Goal: Task Accomplishment & Management: Complete application form

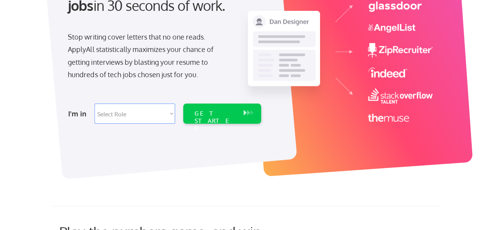
scroll to position [116, 0]
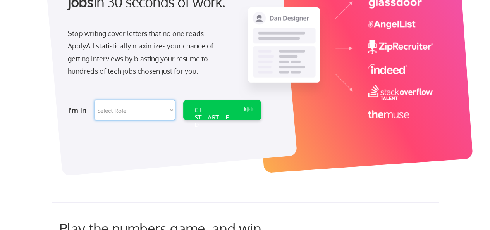
click at [167, 110] on select "Select Role Software Engineering Product Management Customer Success Sales UI/U…" at bounding box center [135, 110] width 81 height 20
select select ""hr_recruiting""
click at [95, 100] on select "Select Role Software Engineering Product Management Customer Success Sales UI/U…" at bounding box center [135, 110] width 81 height 20
select select ""hr_recruiting""
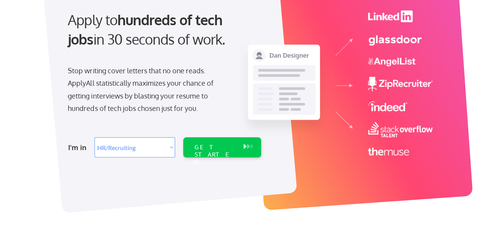
scroll to position [90, 0]
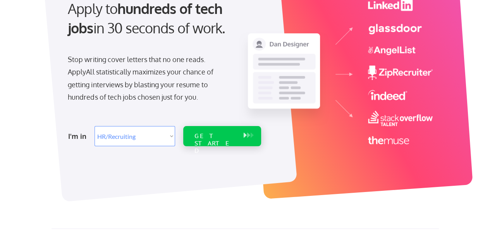
click at [231, 136] on div "GET STARTED" at bounding box center [214, 143] width 41 height 22
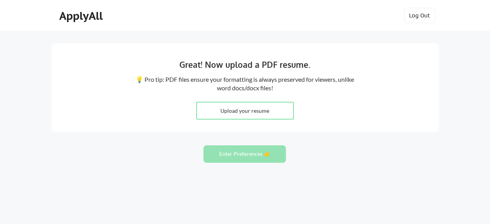
click at [257, 115] on input "file" at bounding box center [245, 110] width 97 height 17
click at [236, 112] on input "file" at bounding box center [245, 110] width 97 height 17
click at [250, 112] on input "file" at bounding box center [245, 110] width 97 height 17
type input "C:\fakepath\[PERSON_NAME] Final.pdf"
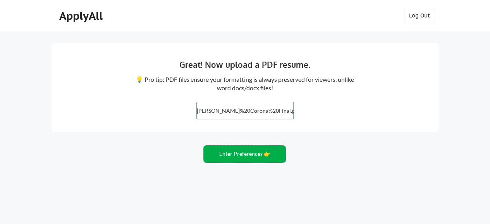
click at [233, 155] on button "Enter Preferences 👉" at bounding box center [245, 153] width 83 height 17
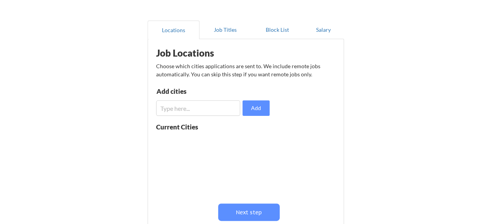
scroll to position [64, 0]
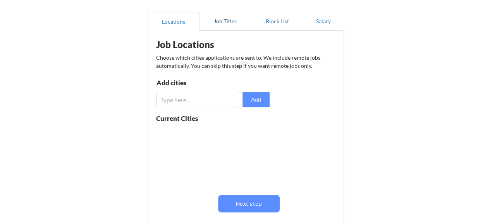
click at [221, 22] on button "Job Titles" at bounding box center [226, 21] width 52 height 19
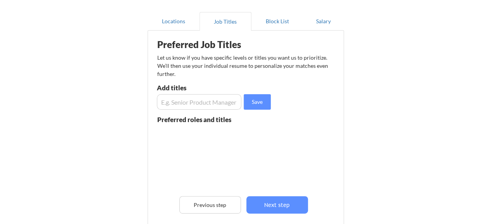
click at [207, 104] on input "input" at bounding box center [199, 102] width 85 height 16
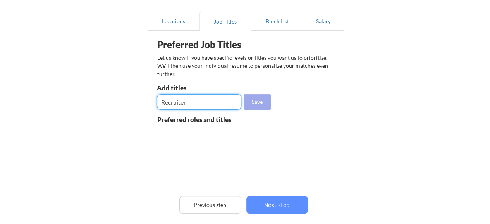
type input "Recruiter"
click at [257, 102] on button "Save" at bounding box center [257, 102] width 27 height 16
click at [218, 99] on input "input" at bounding box center [199, 102] width 85 height 16
type input "Recruiting Director"
click at [252, 100] on button "Save" at bounding box center [257, 102] width 27 height 16
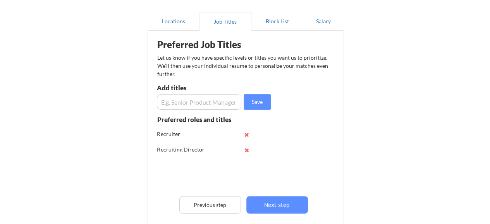
click at [204, 104] on input "input" at bounding box center [199, 102] width 85 height 16
click at [246, 151] on button at bounding box center [247, 150] width 6 height 6
click at [228, 105] on input "input" at bounding box center [199, 102] width 85 height 16
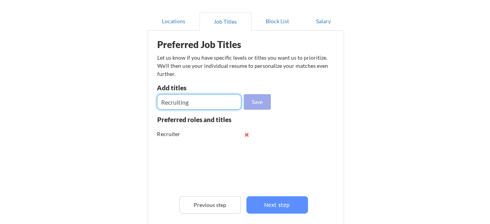
type input "Recruiting"
click at [254, 101] on button "Save" at bounding box center [257, 102] width 27 height 16
click at [193, 97] on input "input" at bounding box center [199, 102] width 85 height 16
type input "Director"
click at [255, 98] on button "Save" at bounding box center [257, 102] width 27 height 16
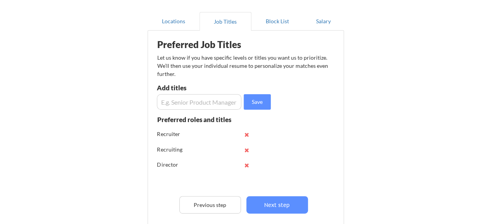
click at [199, 104] on input "input" at bounding box center [199, 102] width 85 height 16
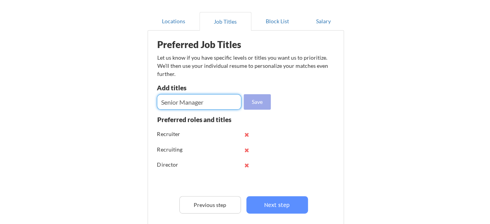
type input "Senior Manager"
click at [254, 102] on button "Save" at bounding box center [257, 102] width 27 height 16
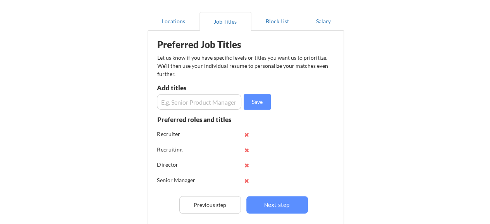
click at [206, 104] on input "input" at bounding box center [199, 102] width 85 height 16
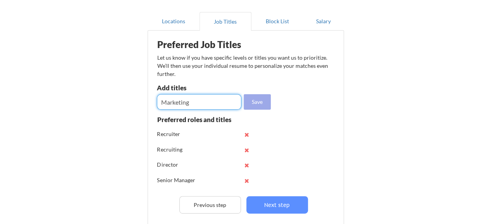
type input "Marketing"
click at [257, 103] on button "Save" at bounding box center [257, 102] width 27 height 16
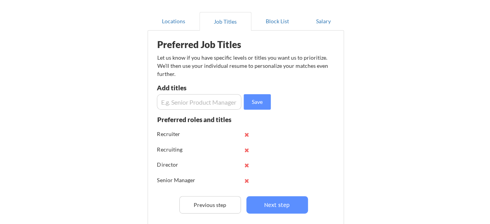
click at [215, 101] on input "input" at bounding box center [199, 102] width 85 height 16
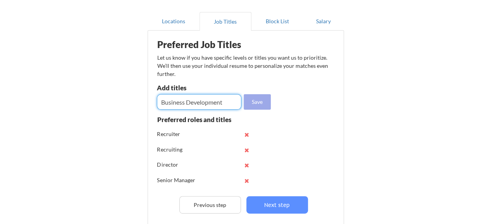
type input "Business Development"
click at [250, 100] on button "Save" at bounding box center [257, 102] width 27 height 16
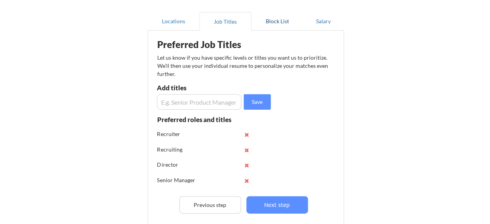
click at [283, 19] on button "Block List" at bounding box center [278, 21] width 52 height 19
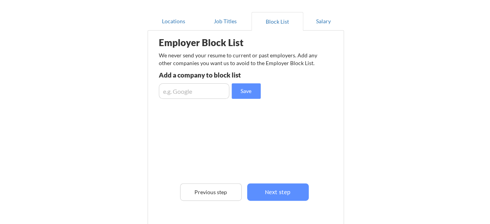
click at [195, 87] on input "input" at bounding box center [194, 91] width 71 height 16
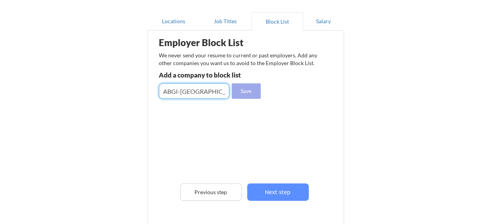
type input "ABGI-USA"
click at [247, 94] on button "Save" at bounding box center [246, 91] width 29 height 16
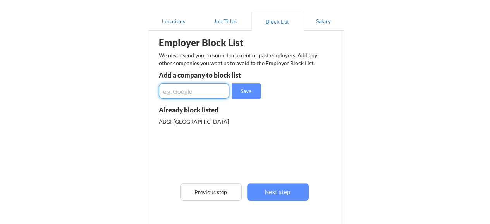
click at [195, 93] on input "input" at bounding box center [194, 91] width 71 height 16
type input "C"
type input "Controllers Group"
click at [250, 91] on button "Save" at bounding box center [246, 91] width 29 height 16
click at [197, 91] on input "input" at bounding box center [194, 91] width 71 height 16
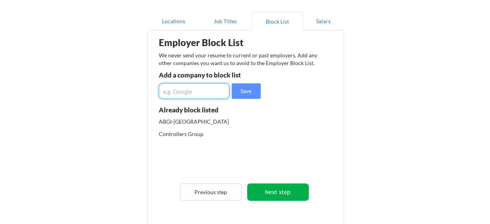
click at [281, 195] on button "Next step" at bounding box center [278, 191] width 62 height 17
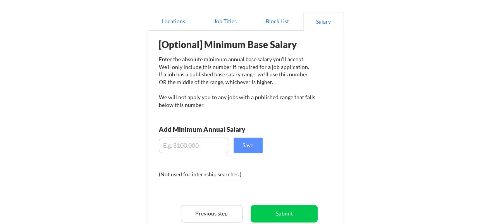
click at [207, 141] on input "input" at bounding box center [194, 146] width 71 height 16
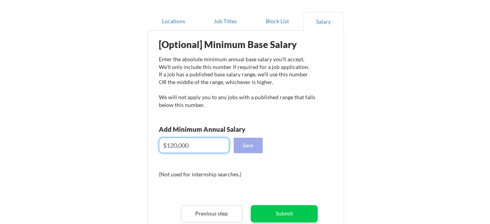
type input "$120,000"
click at [250, 148] on button "Save" at bounding box center [248, 146] width 29 height 16
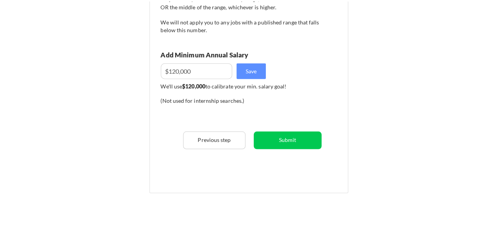
scroll to position [142, 0]
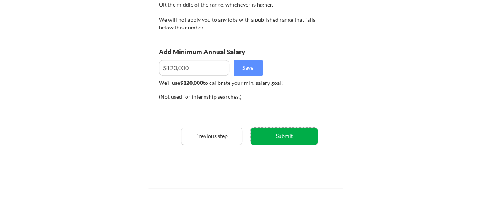
click at [286, 140] on button "Submit" at bounding box center [284, 136] width 67 height 17
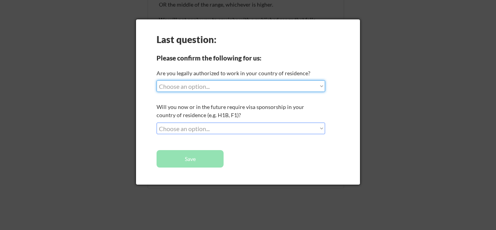
click at [227, 86] on select "Choose an option... Yes, I am a US Citizen Yes, I am a Canadian Citizen Yes, I …" at bounding box center [241, 86] width 169 height 12
select select ""yes__i_am_a_us_citizen""
click at [157, 80] on select "Choose an option... Yes, I am a US Citizen Yes, I am a Canadian Citizen Yes, I …" at bounding box center [241, 86] width 169 height 12
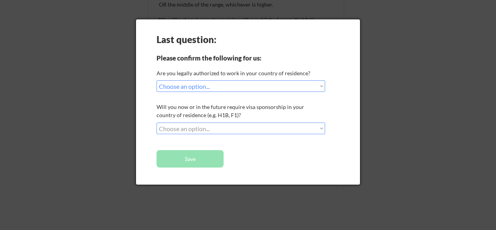
click at [207, 129] on select "Choose an option... No, I will not need sponsorship Yes, I will need sponsorship" at bounding box center [241, 128] width 169 height 12
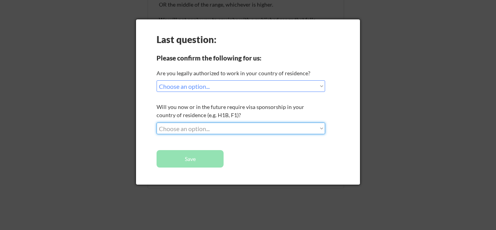
select select ""no__i_will_not_need_sponsorship""
click at [157, 122] on select "Choose an option... No, I will not need sponsorship Yes, I will need sponsorship" at bounding box center [241, 128] width 169 height 12
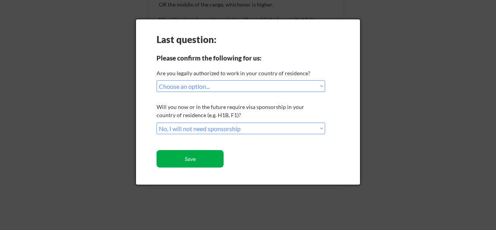
click at [192, 163] on button "Save" at bounding box center [190, 158] width 67 height 17
